Goal: Transaction & Acquisition: Purchase product/service

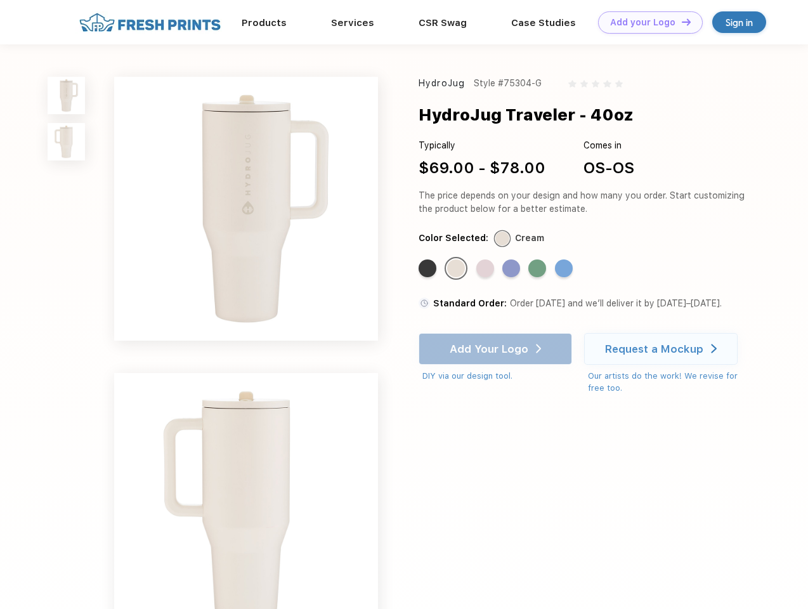
click at [646, 22] on link "Add your Logo Design Tool" at bounding box center [650, 22] width 105 height 22
click at [0, 0] on div "Design Tool" at bounding box center [0, 0] width 0 height 0
click at [681, 22] on link "Add your Logo Design Tool" at bounding box center [650, 22] width 105 height 22
click at [67, 95] on img at bounding box center [66, 95] width 37 height 37
click at [67, 142] on img at bounding box center [66, 141] width 37 height 37
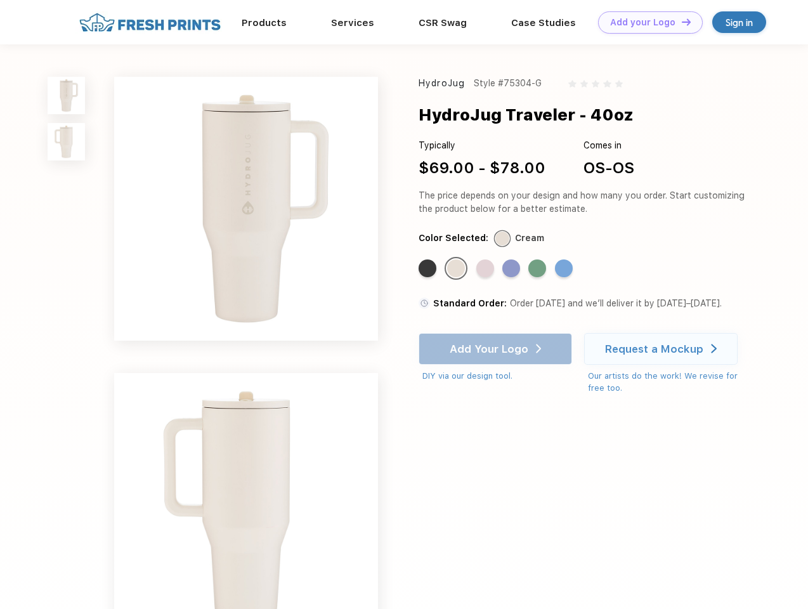
click at [429, 269] on div "Standard Color" at bounding box center [428, 268] width 18 height 18
click at [457, 269] on div "Standard Color" at bounding box center [456, 268] width 18 height 18
click at [487, 269] on div "Standard Color" at bounding box center [485, 268] width 18 height 18
click at [513, 269] on div "Standard Color" at bounding box center [511, 268] width 18 height 18
click at [539, 269] on div "Standard Color" at bounding box center [537, 268] width 18 height 18
